Goal: Information Seeking & Learning: Compare options

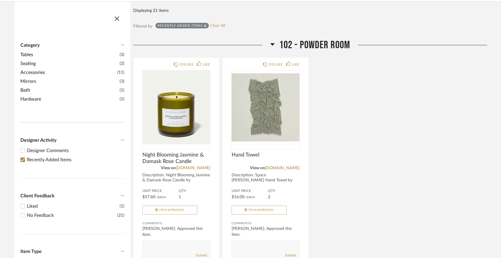
scroll to position [76, 0]
click at [24, 156] on input "Recently Added Items" at bounding box center [22, 159] width 7 height 7
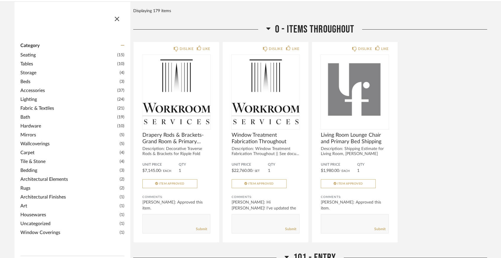
click at [24, 158] on span "Tile & Stone" at bounding box center [69, 161] width 98 height 7
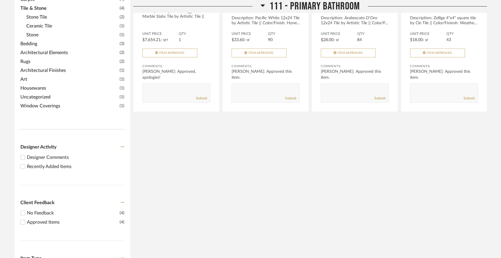
scroll to position [242, 0]
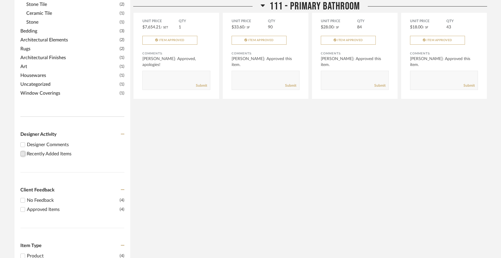
click at [22, 150] on input "Recently Added Items" at bounding box center [22, 153] width 7 height 7
checkbox input "true"
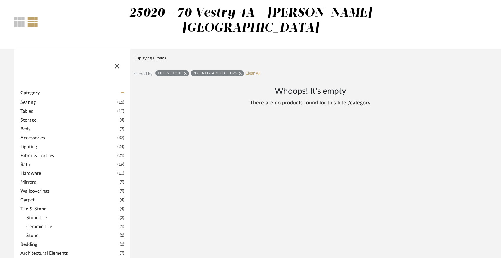
scroll to position [0, 0]
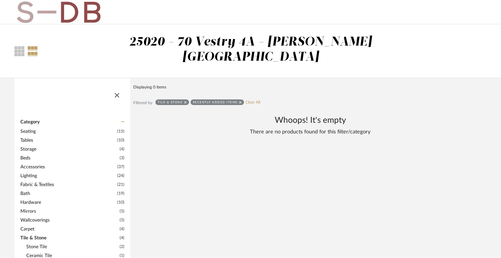
click at [183, 99] on div "Tile & Stone" at bounding box center [172, 102] width 34 height 6
click at [185, 100] on icon at bounding box center [185, 102] width 3 height 4
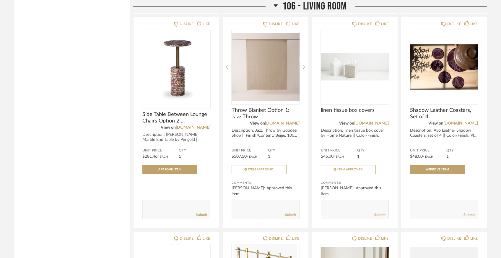
scroll to position [571, 0]
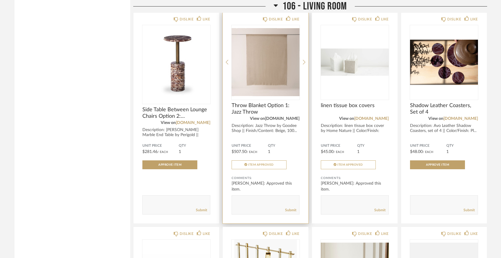
click at [289, 116] on link "[DOMAIN_NAME]" at bounding box center [282, 118] width 35 height 4
click at [260, 206] on div "Submit" at bounding box center [265, 210] width 67 height 8
click at [255, 198] on textarea at bounding box center [265, 202] width 67 height 8
drag, startPoint x: 277, startPoint y: 191, endPoint x: 249, endPoint y: 187, distance: 27.7
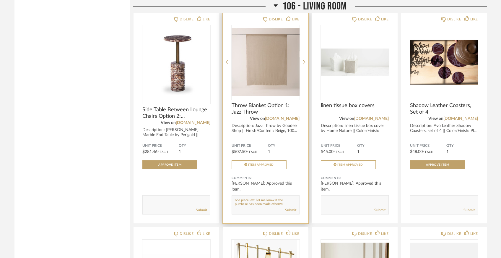
click at [249, 198] on textarea at bounding box center [265, 202] width 67 height 8
type textarea "Hi [PERSON_NAME]! I notice there is only one piece left - confirming we were ab…"
click at [292, 207] on link "Submit" at bounding box center [290, 209] width 11 height 5
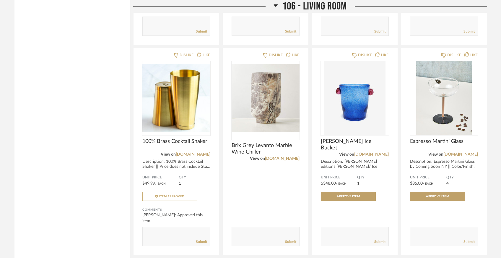
scroll to position [964, 0]
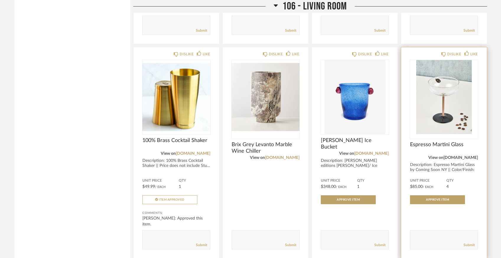
click at [448, 155] on link "[DOMAIN_NAME]" at bounding box center [461, 157] width 35 height 4
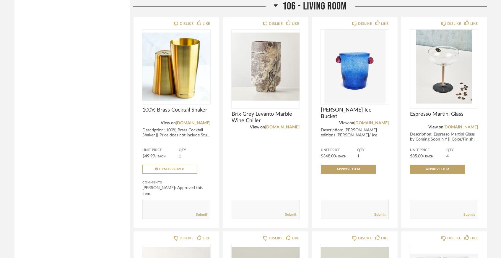
scroll to position [1003, 0]
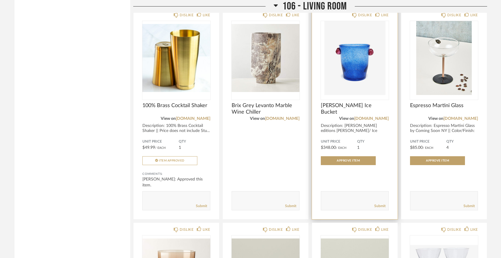
click at [369, 115] on div "View on [DOMAIN_NAME]" at bounding box center [355, 118] width 68 height 7
click at [371, 116] on link "[DOMAIN_NAME]" at bounding box center [371, 118] width 35 height 4
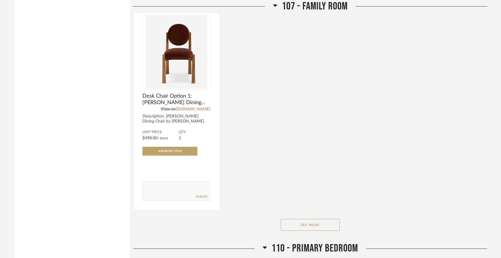
scroll to position [2105, 0]
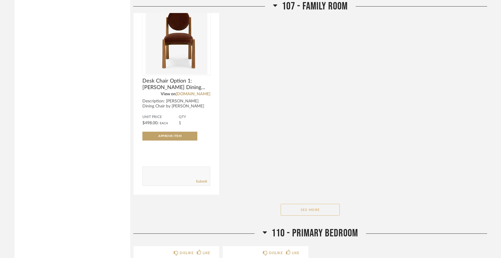
click at [310, 204] on button "See More" at bounding box center [310, 210] width 59 height 12
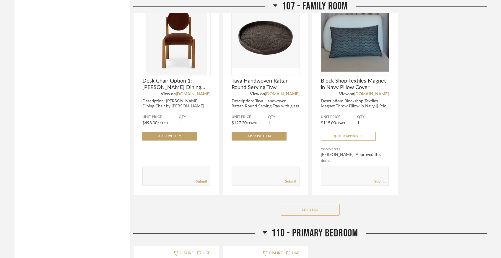
scroll to position [2049, 0]
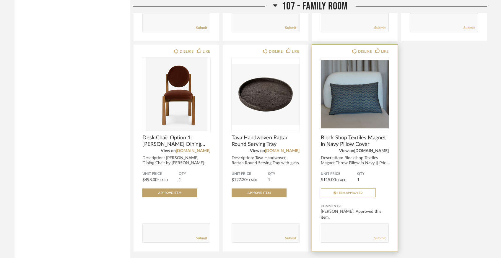
click at [358, 149] on link "[DOMAIN_NAME]" at bounding box center [371, 151] width 35 height 4
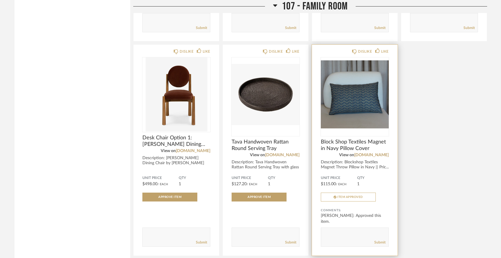
click at [332, 118] on img "0" at bounding box center [355, 94] width 68 height 74
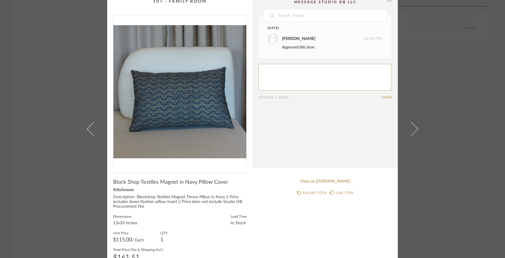
scroll to position [0, 0]
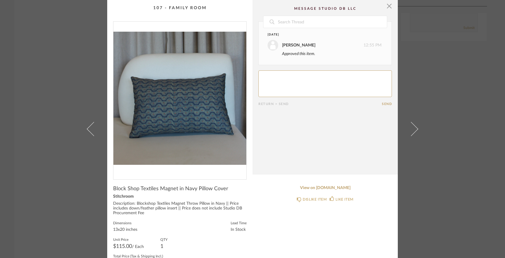
click at [289, 79] on textarea at bounding box center [326, 83] width 134 height 27
type textarea "We love these pillows, but are they out of stock?"
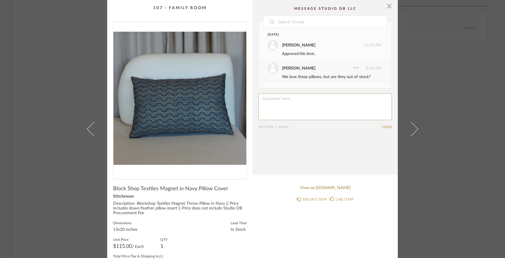
scroll to position [32, 0]
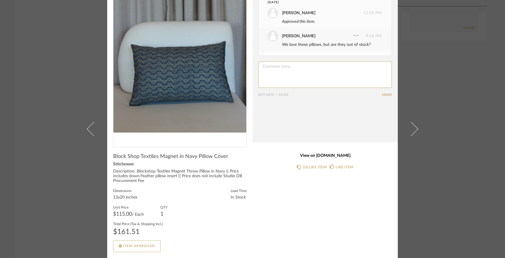
click at [315, 156] on link "View on [DOMAIN_NAME]" at bounding box center [326, 155] width 134 height 5
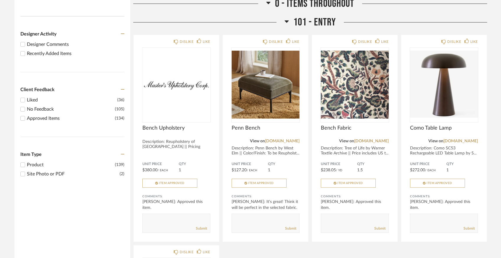
scroll to position [330, 0]
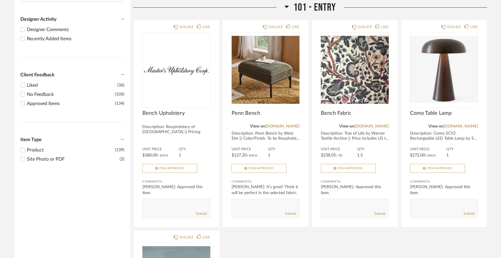
click at [23, 35] on input "Recently Added Items" at bounding box center [22, 38] width 7 height 7
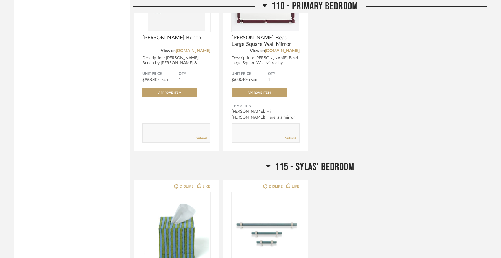
scroll to position [1745, 0]
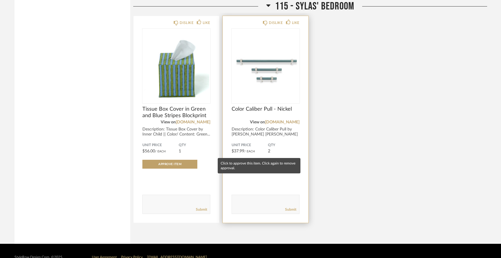
click at [258, 163] on span "Approve Item" at bounding box center [259, 164] width 23 height 3
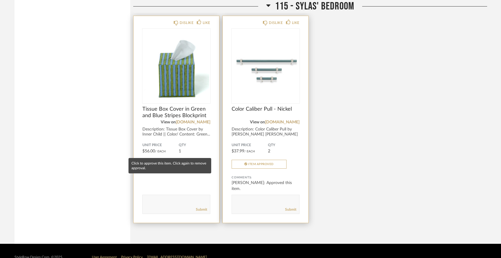
click at [185, 160] on button "Approve Item" at bounding box center [169, 164] width 55 height 9
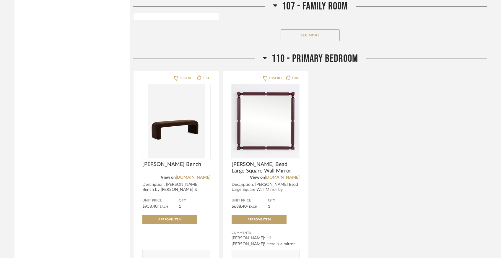
scroll to position [1518, 0]
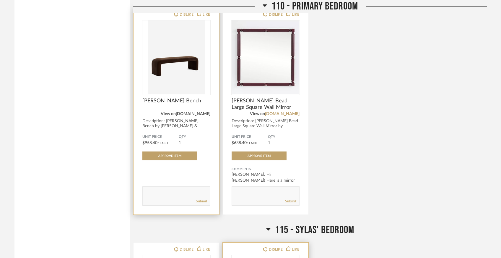
click at [195, 112] on link "[DOMAIN_NAME]" at bounding box center [193, 114] width 35 height 4
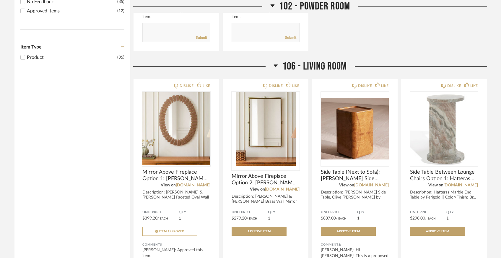
scroll to position [0, 0]
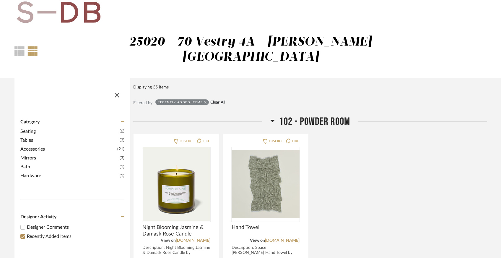
click at [218, 100] on link "Clear All" at bounding box center [217, 102] width 15 height 5
checkbox input "false"
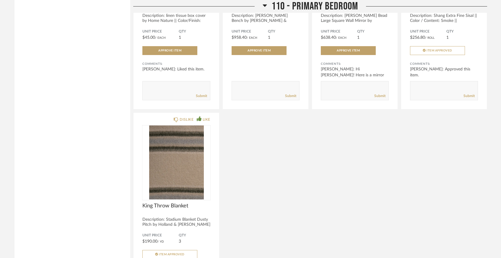
scroll to position [2866, 0]
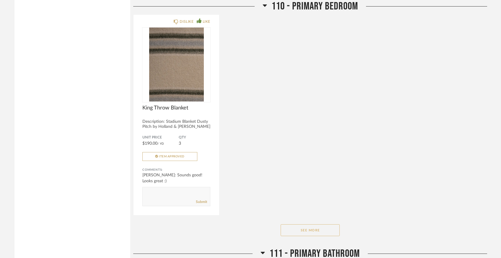
click at [300, 224] on button "See More" at bounding box center [310, 230] width 59 height 12
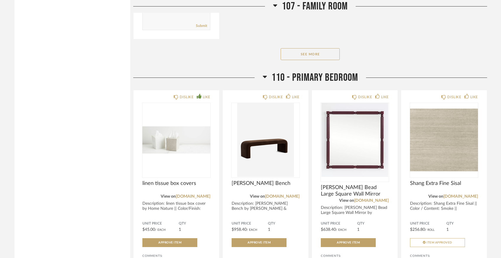
scroll to position [2626, 0]
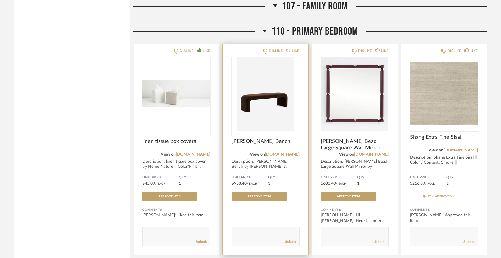
click at [266, 102] on img "0" at bounding box center [266, 94] width 68 height 74
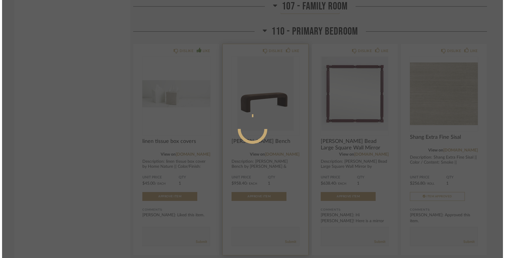
scroll to position [0, 0]
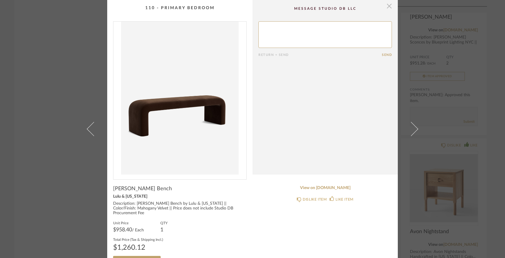
click at [389, 8] on span "button" at bounding box center [390, 6] width 12 height 12
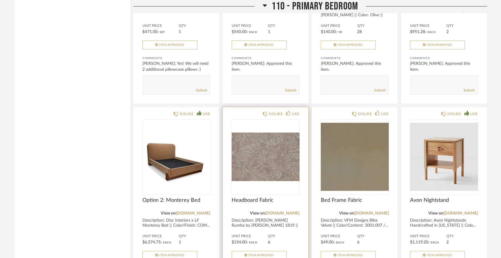
scroll to position [2658, 0]
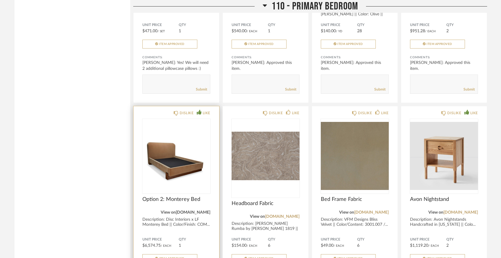
click at [195, 210] on link "lawsonfenning.com" at bounding box center [193, 212] width 35 height 4
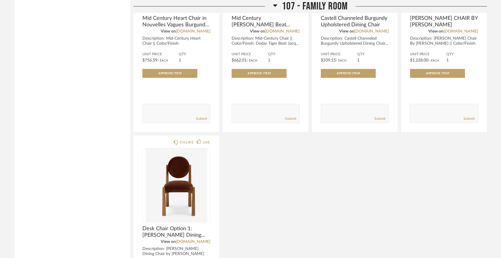
scroll to position [1995, 0]
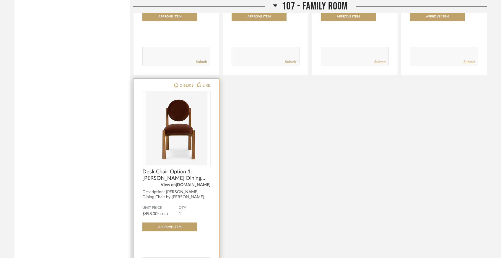
click at [187, 183] on link "[DOMAIN_NAME]" at bounding box center [193, 185] width 35 height 4
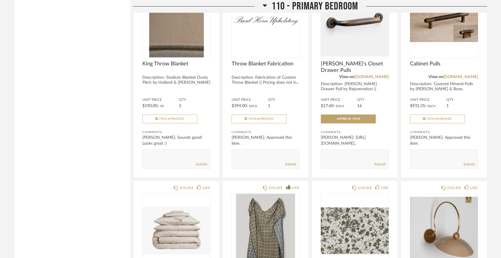
scroll to position [2465, 0]
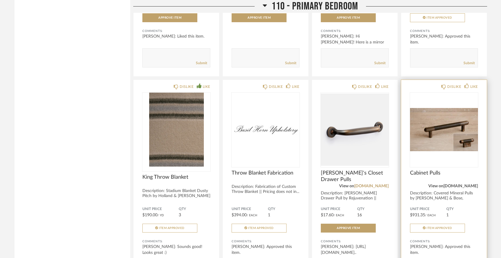
click at [466, 184] on link "chapmanbose.com" at bounding box center [461, 186] width 35 height 4
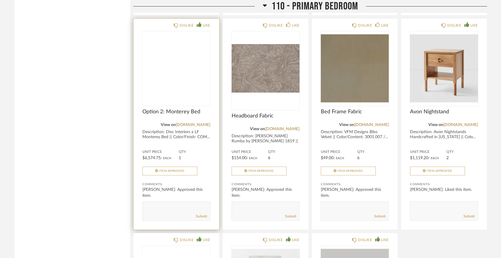
scroll to position [2949, 0]
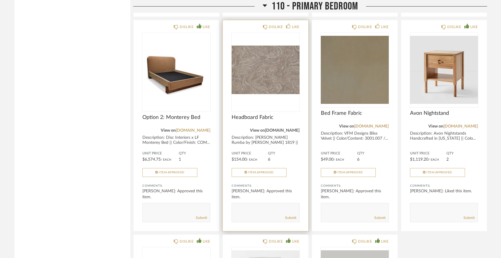
click at [281, 128] on link "fischbacher1819.com" at bounding box center [282, 130] width 35 height 4
